Goal: Communication & Community: Answer question/provide support

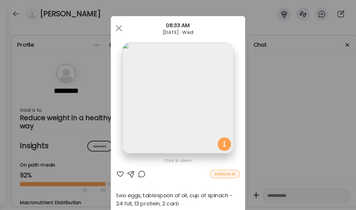
scroll to position [11, 0]
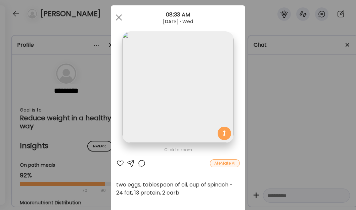
click at [119, 19] on div at bounding box center [118, 17] width 13 height 13
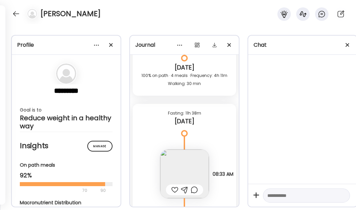
click at [15, 15] on div at bounding box center [16, 13] width 11 height 11
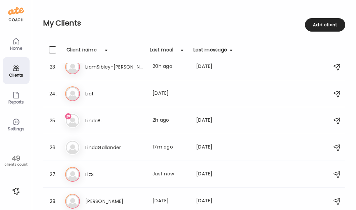
scroll to position [601, 0]
click at [111, 130] on div "25. Li LindaB. Last meal: 2h ago Last message: [DATE] Hey [PERSON_NAME]! Thanks…" at bounding box center [194, 120] width 302 height 27
click at [119, 114] on div "Li LindaB. Last meal: 2h ago Last message: [DATE] Hey [PERSON_NAME]! Thanks for…" at bounding box center [195, 120] width 260 height 15
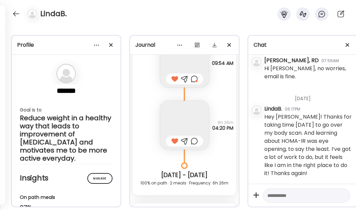
scroll to position [9005, 0]
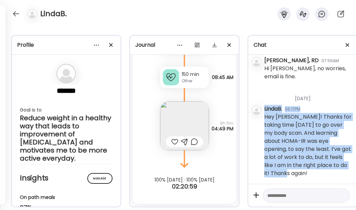
drag, startPoint x: 306, startPoint y: 170, endPoint x: 265, endPoint y: 106, distance: 76.2
click at [265, 106] on div "LindaB. 06:17PM Hey [PERSON_NAME]! Thanks for taking time [DATE] to go over my …" at bounding box center [307, 142] width 87 height 74
copy div "LindaB. 06:17PM Hey [PERSON_NAME]! Thanks for taking time [DATE] to go over my …"
click at [313, 172] on div "Hey [PERSON_NAME]! Thanks for taking time [DATE] to go over my body scan. And l…" at bounding box center [307, 145] width 87 height 64
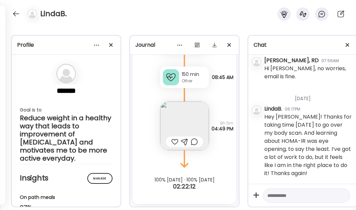
click at [277, 191] on textarea at bounding box center [300, 195] width 66 height 8
type textarea "**********"
